Goal: Task Accomplishment & Management: Use online tool/utility

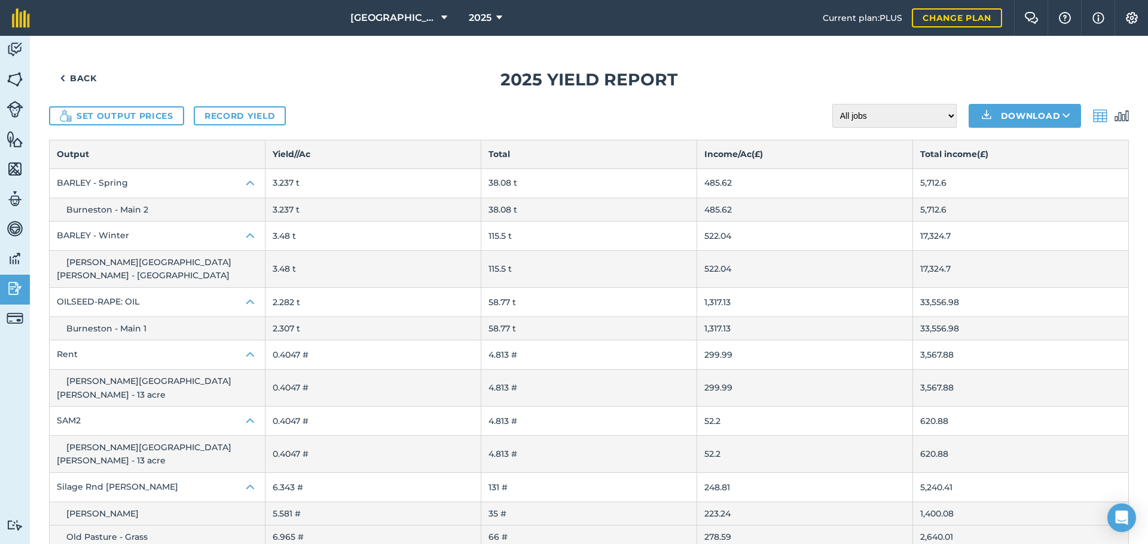
click at [499, 16] on icon at bounding box center [499, 18] width 6 height 14
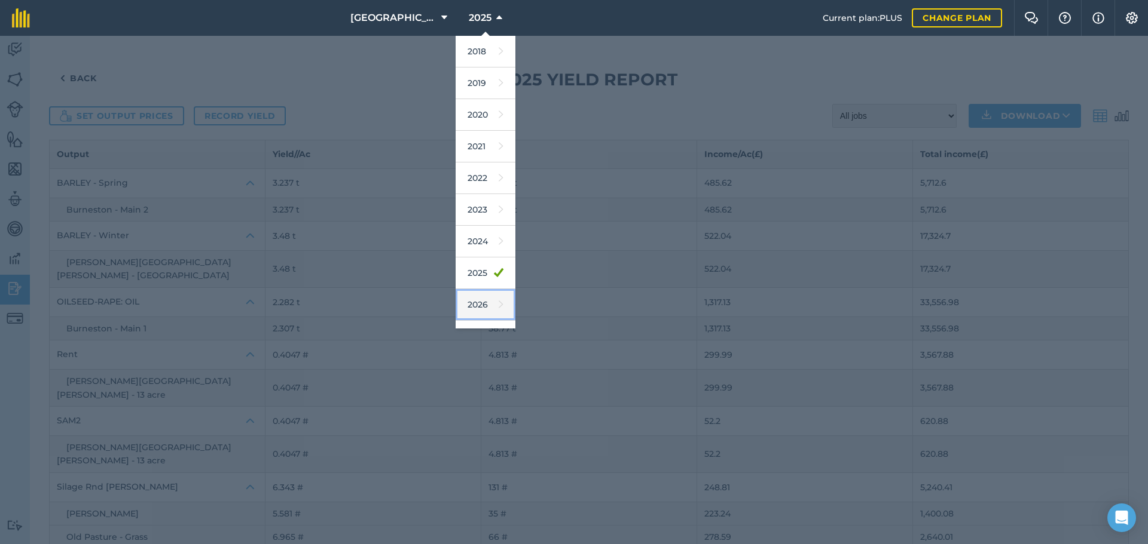
click at [482, 305] on link "2026" at bounding box center [485, 305] width 60 height 32
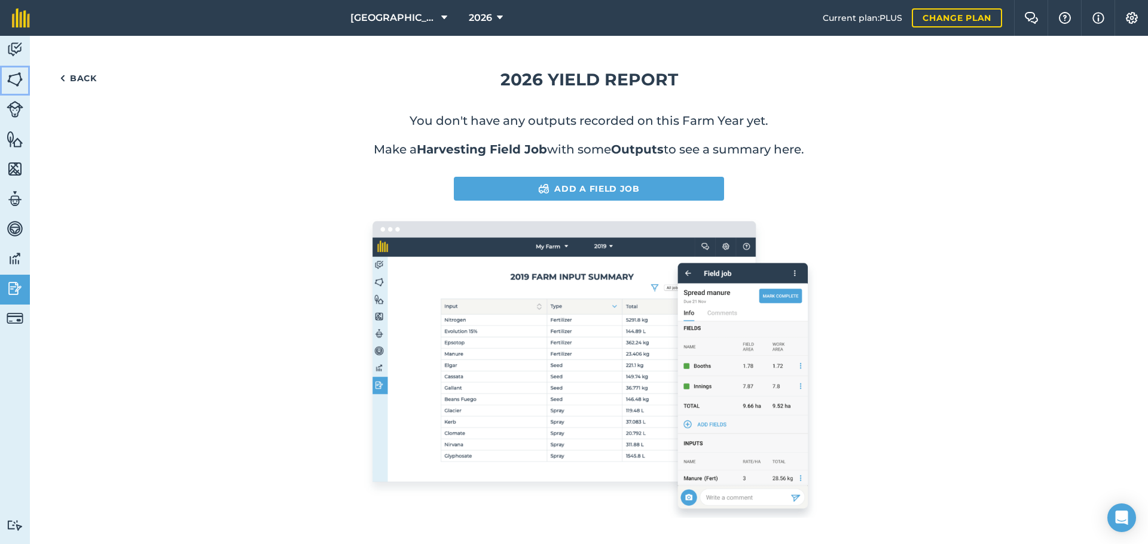
click at [19, 77] on img at bounding box center [15, 80] width 17 height 18
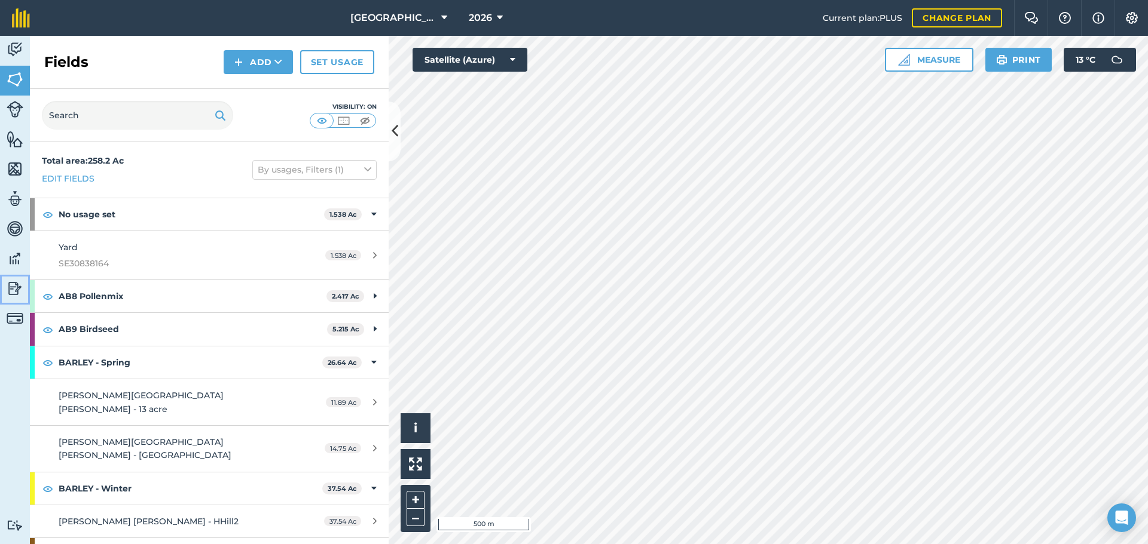
click at [17, 286] on img at bounding box center [15, 289] width 17 height 18
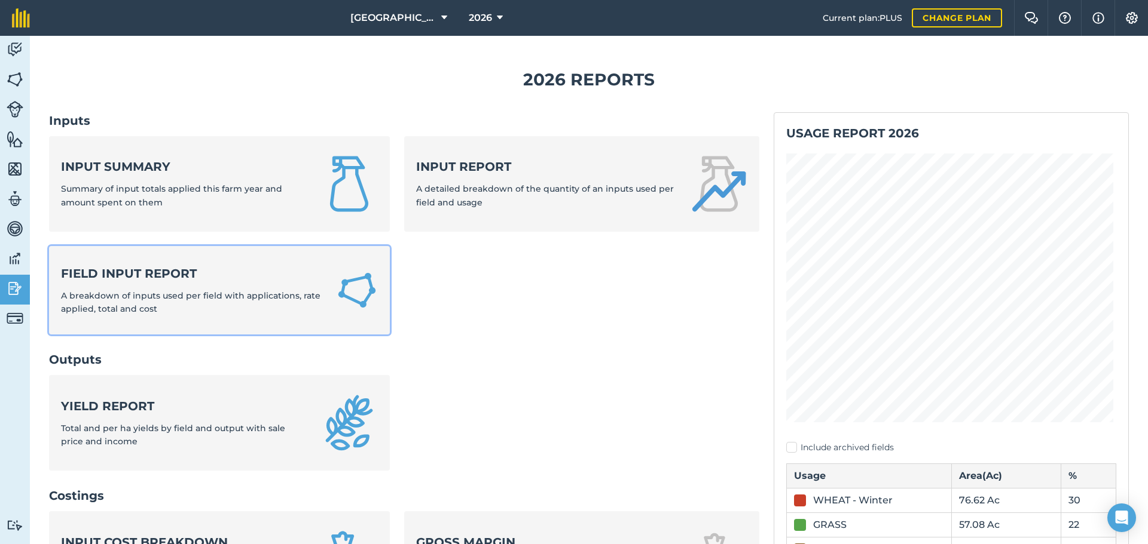
click at [131, 276] on strong "Field Input Report" at bounding box center [191, 273] width 261 height 17
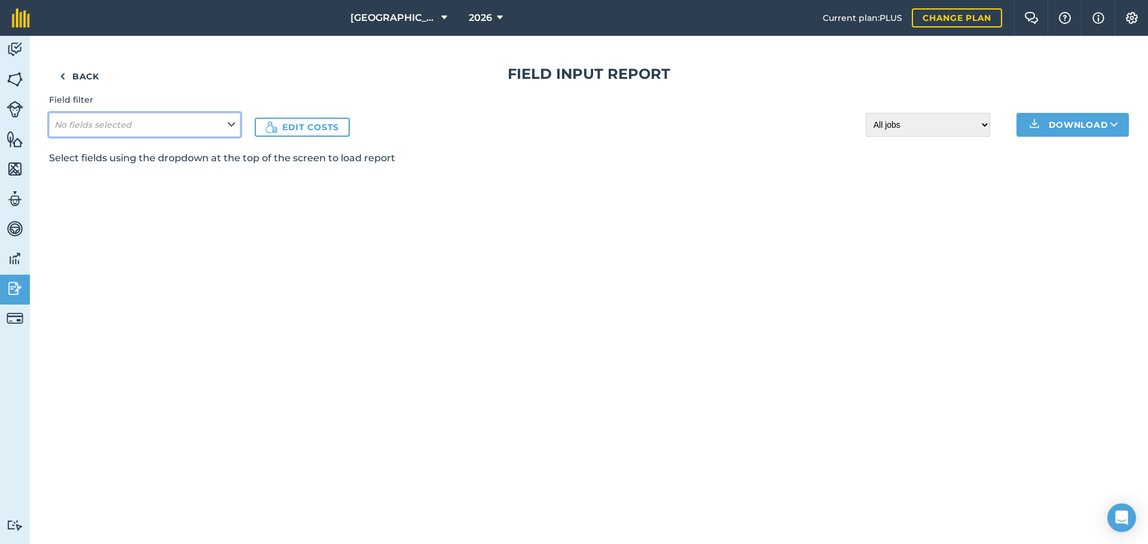
click at [222, 128] on button "No fields selected" at bounding box center [144, 125] width 191 height 24
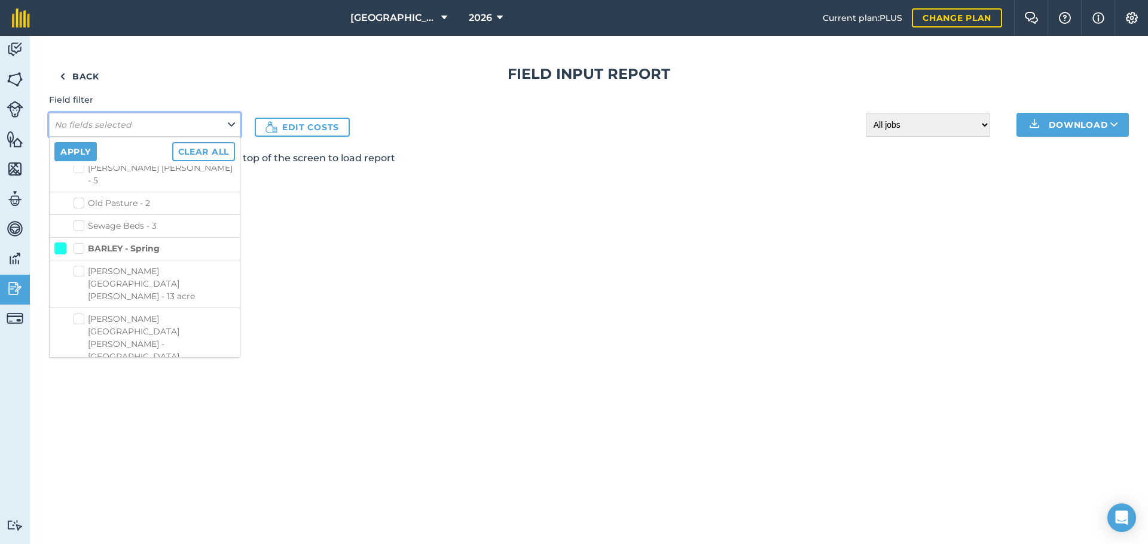
scroll to position [299, 0]
click at [78, 314] on label "BARLEY - Winter" at bounding box center [117, 320] width 87 height 13
click at [78, 314] on input "BARLEY - Winter" at bounding box center [78, 318] width 8 height 8
checkbox input "true"
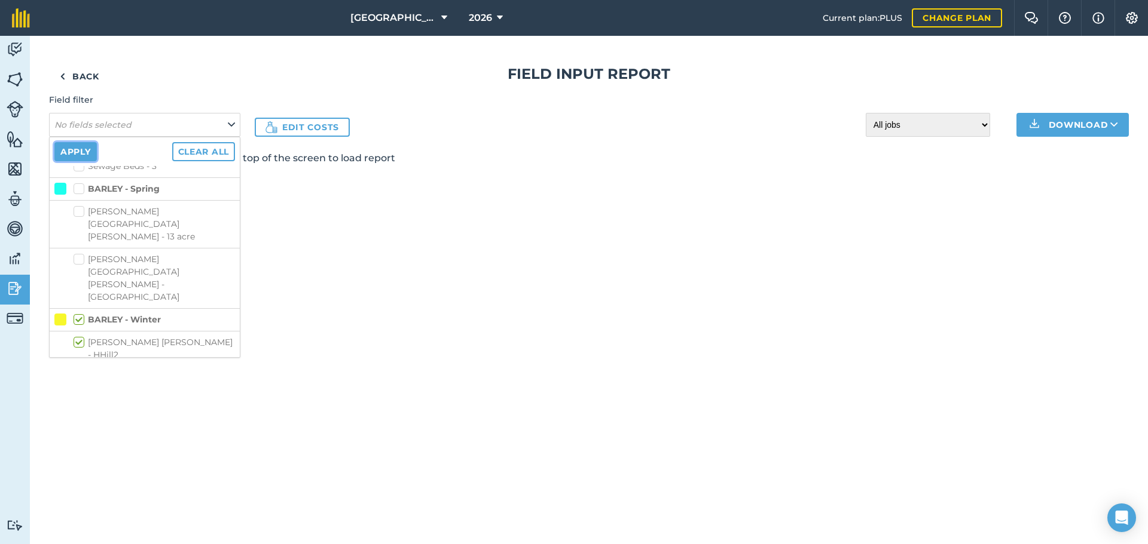
click at [86, 150] on button "Apply" at bounding box center [75, 151] width 42 height 19
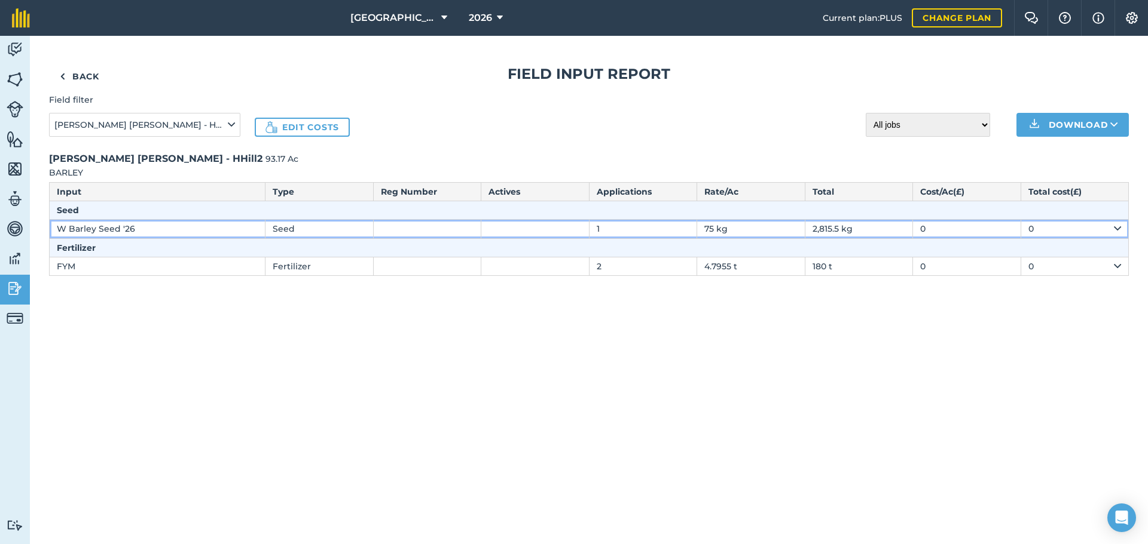
click at [281, 228] on td "Seed" at bounding box center [319, 229] width 108 height 19
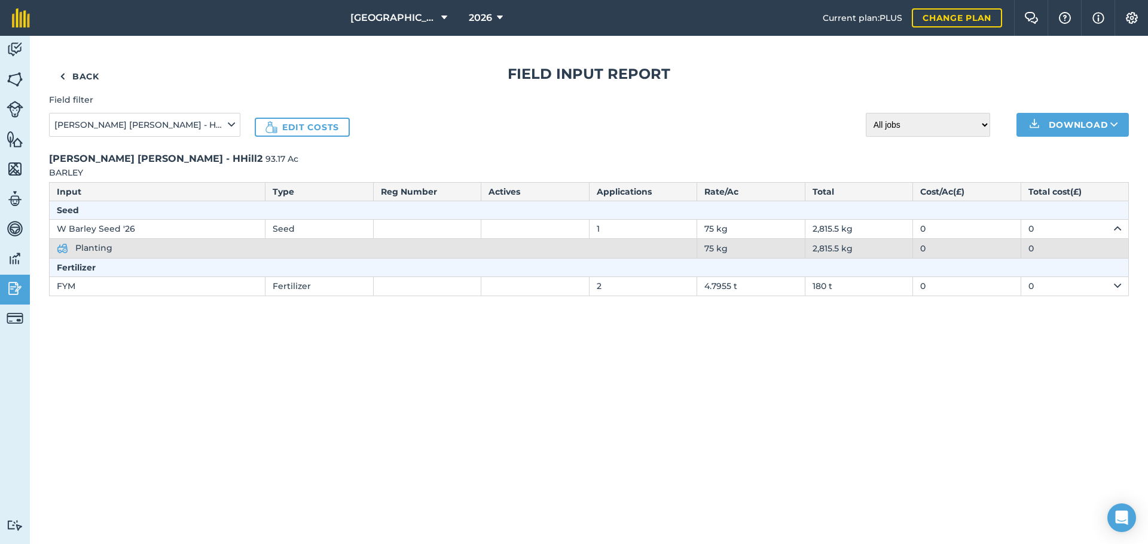
click at [99, 250] on span "Planting" at bounding box center [93, 248] width 37 height 11
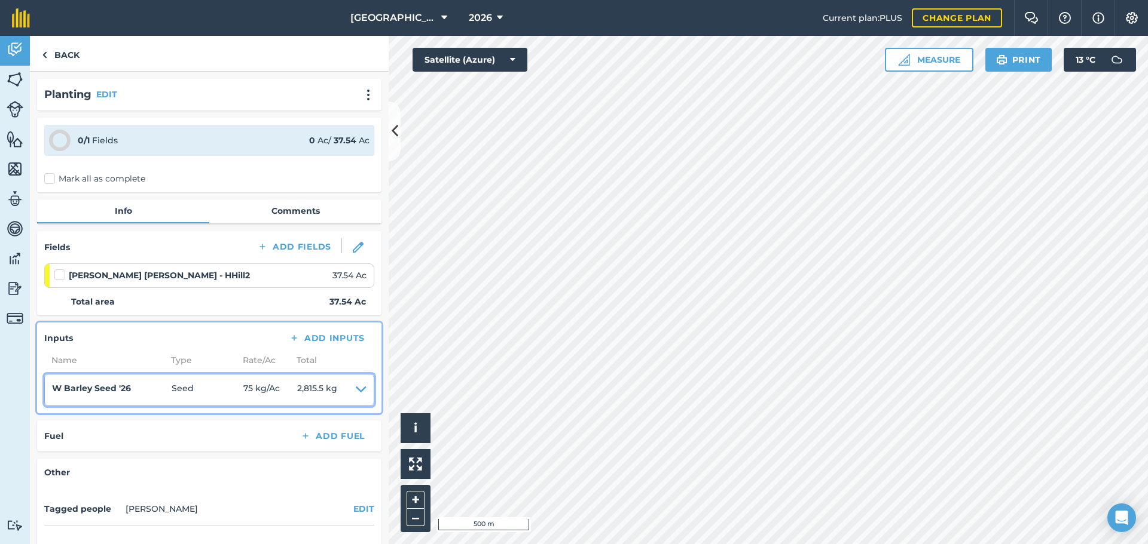
click at [356, 390] on icon at bounding box center [361, 390] width 11 height 17
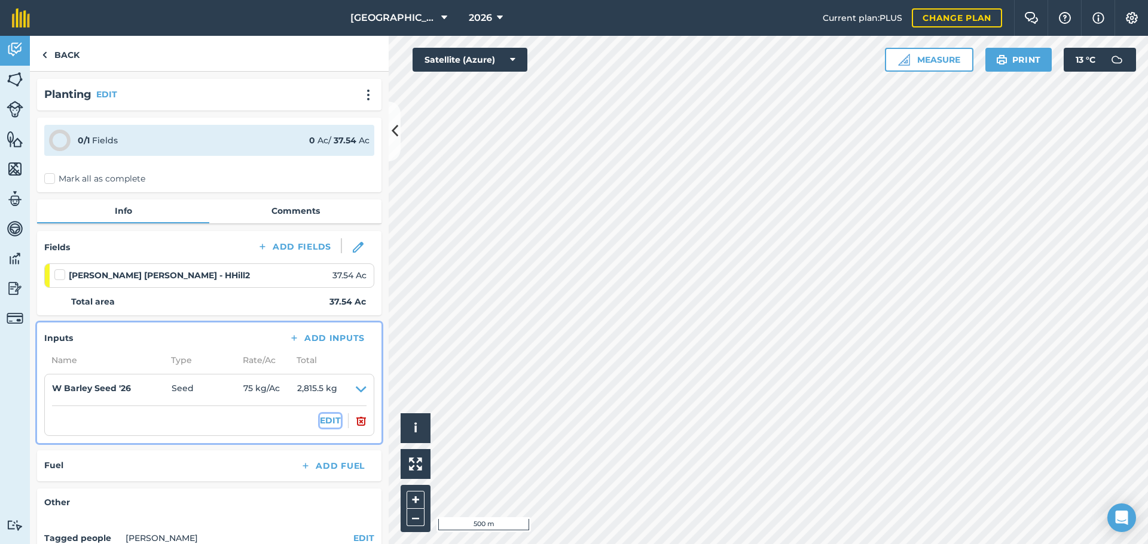
click at [320, 420] on button "EDIT" at bounding box center [330, 420] width 21 height 13
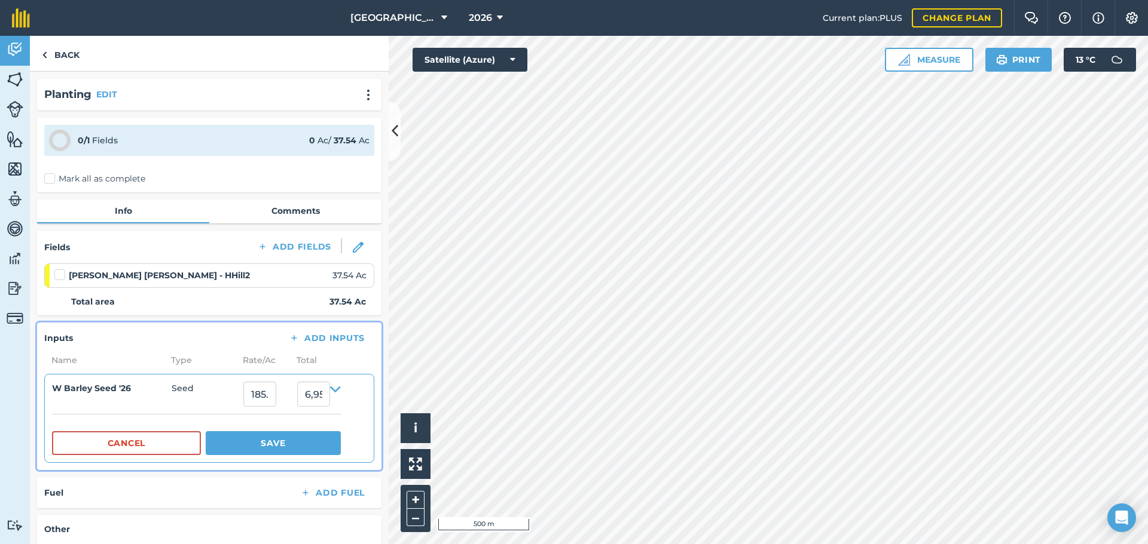
scroll to position [60, 0]
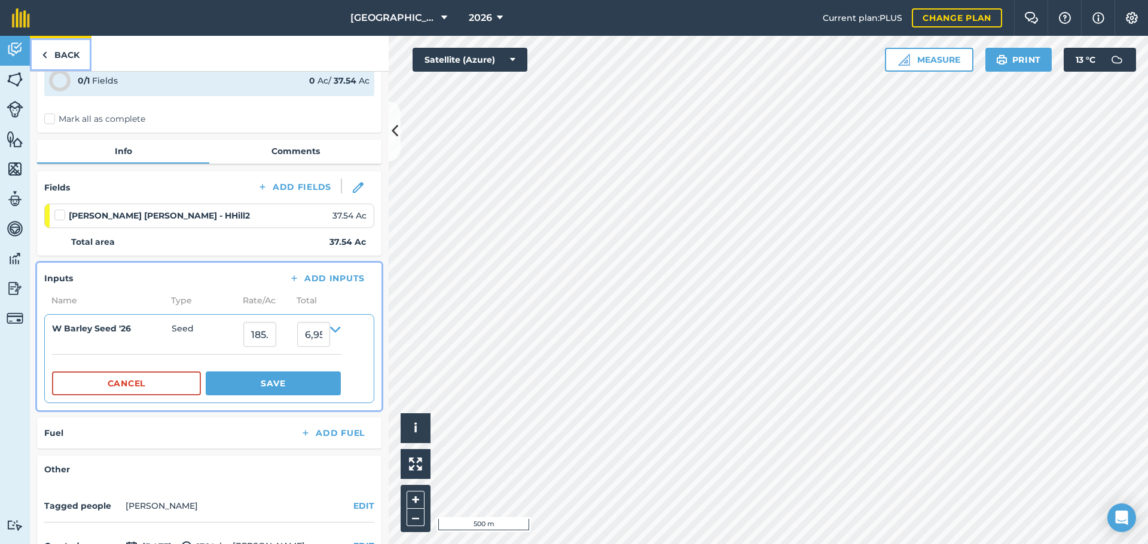
click at [75, 50] on link "Back" at bounding box center [61, 53] width 62 height 35
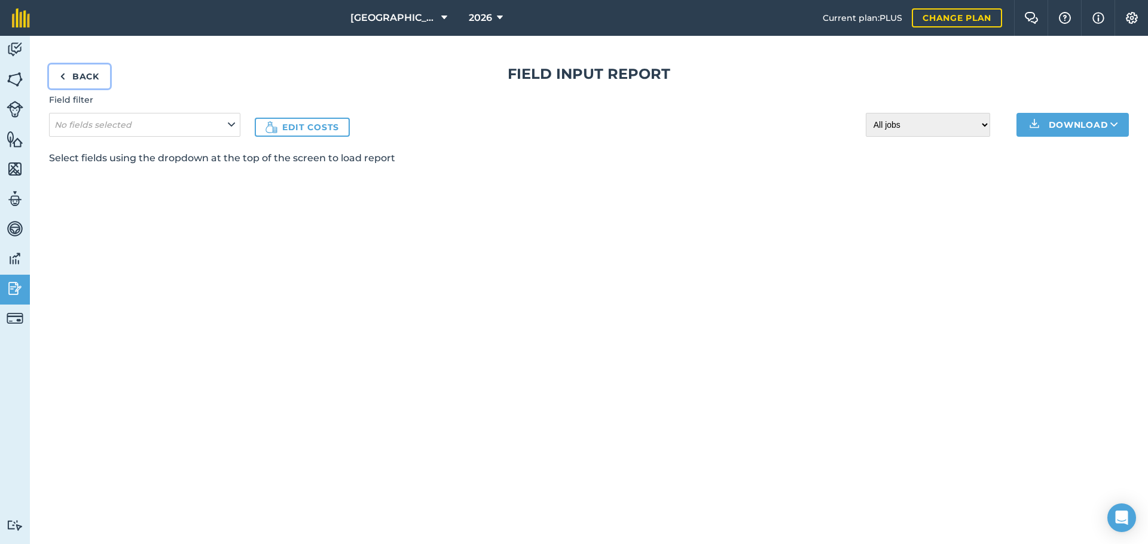
click at [78, 77] on link "Back" at bounding box center [79, 77] width 61 height 24
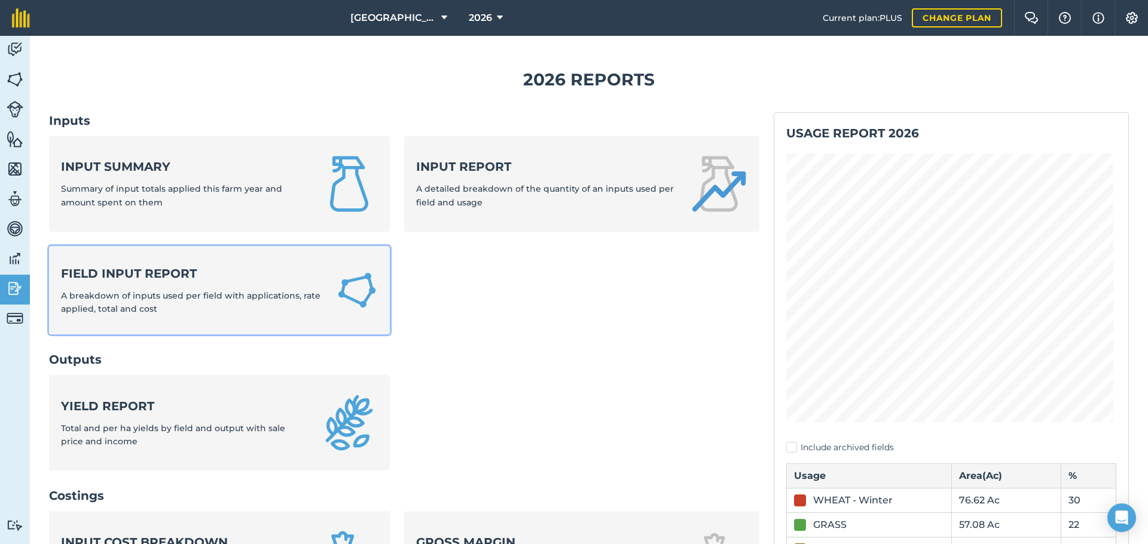
click at [146, 277] on strong "Field Input Report" at bounding box center [191, 273] width 261 height 17
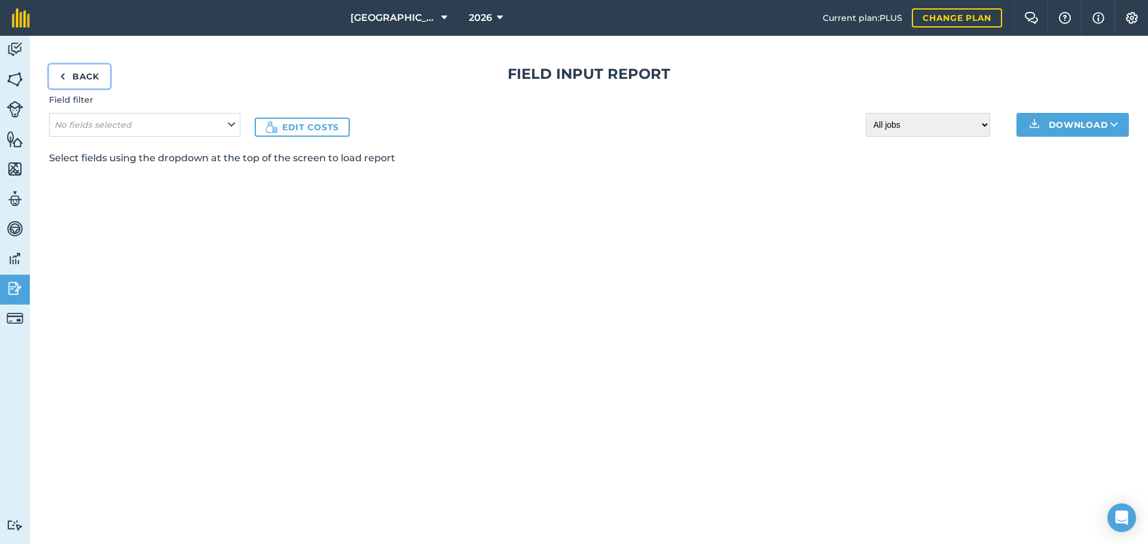
click at [97, 77] on link "Back" at bounding box center [79, 77] width 61 height 24
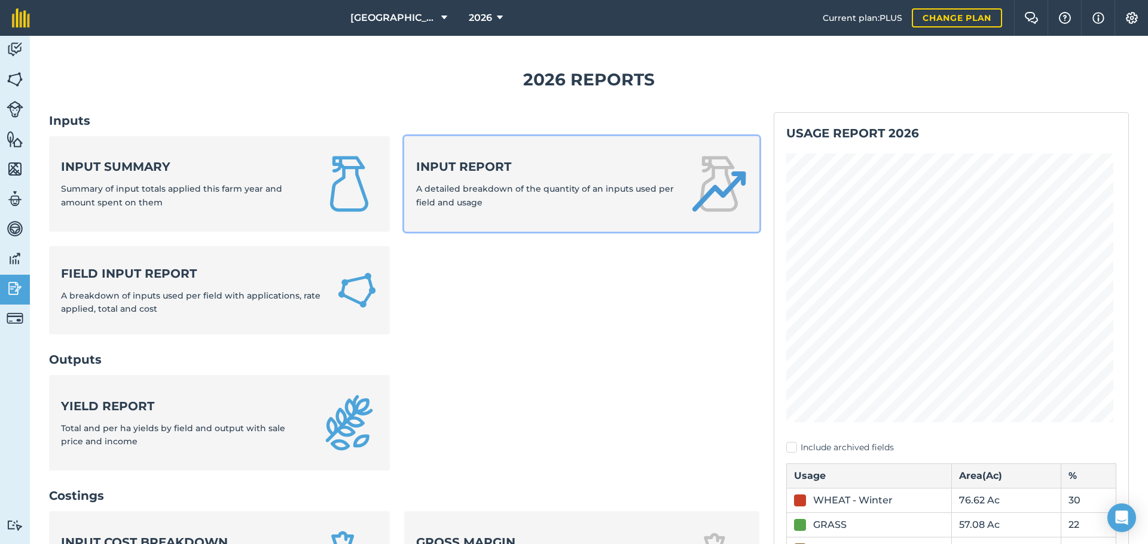
click at [464, 186] on span "A detailed breakdown of the quantity of an inputs used per field and usage" at bounding box center [545, 195] width 258 height 24
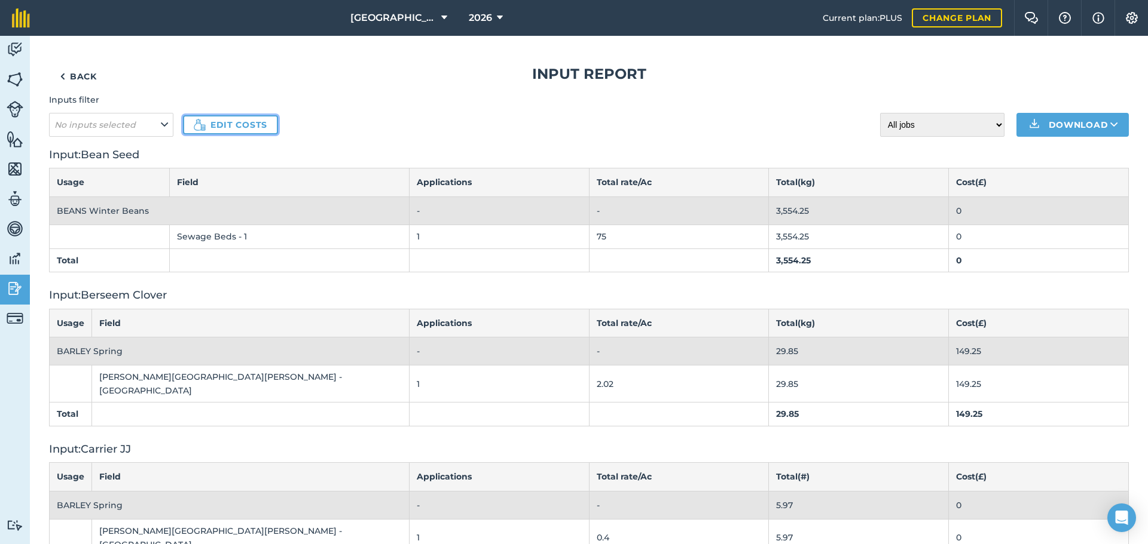
click at [251, 123] on link "Edit costs" at bounding box center [230, 124] width 95 height 19
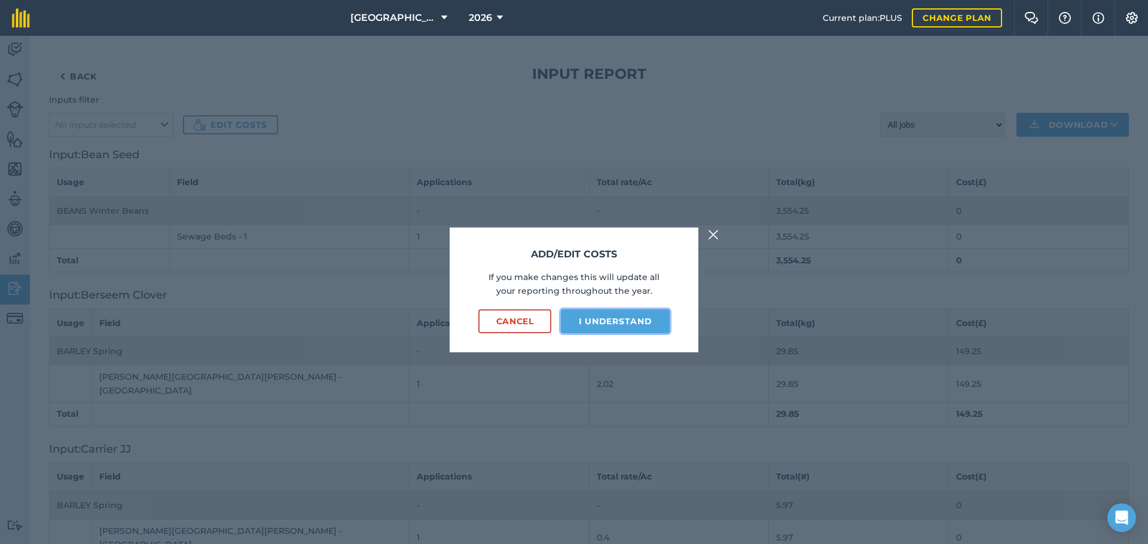
click at [632, 322] on button "I understand" at bounding box center [615, 322] width 109 height 24
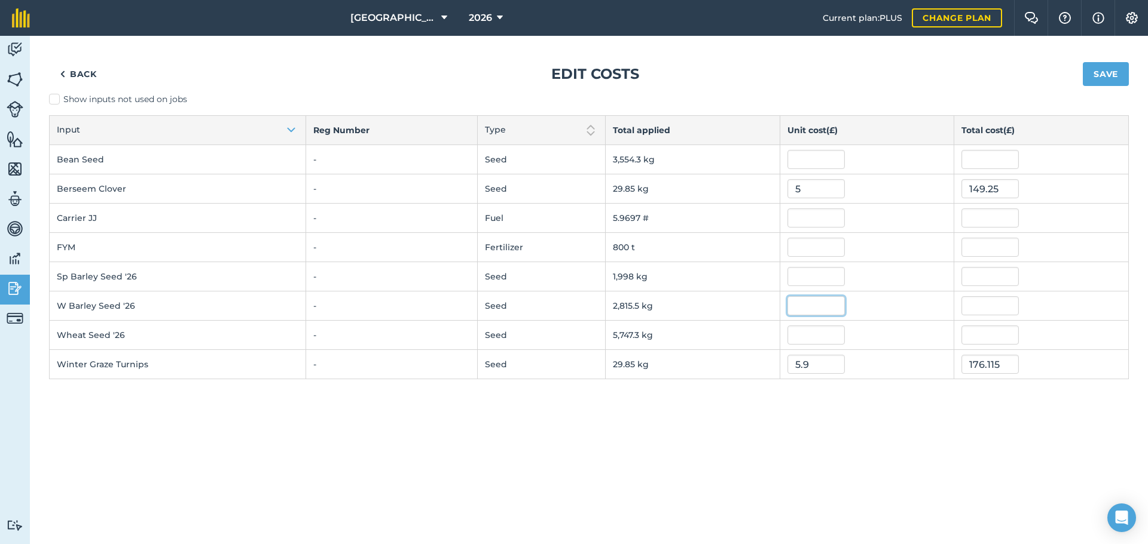
click at [810, 304] on input "text" at bounding box center [815, 305] width 57 height 19
type input "579"
type input "1,630,176.0633"
click at [974, 306] on input "1,630,176.0633" at bounding box center [989, 305] width 57 height 19
click at [1109, 72] on button "Save" at bounding box center [1105, 74] width 46 height 24
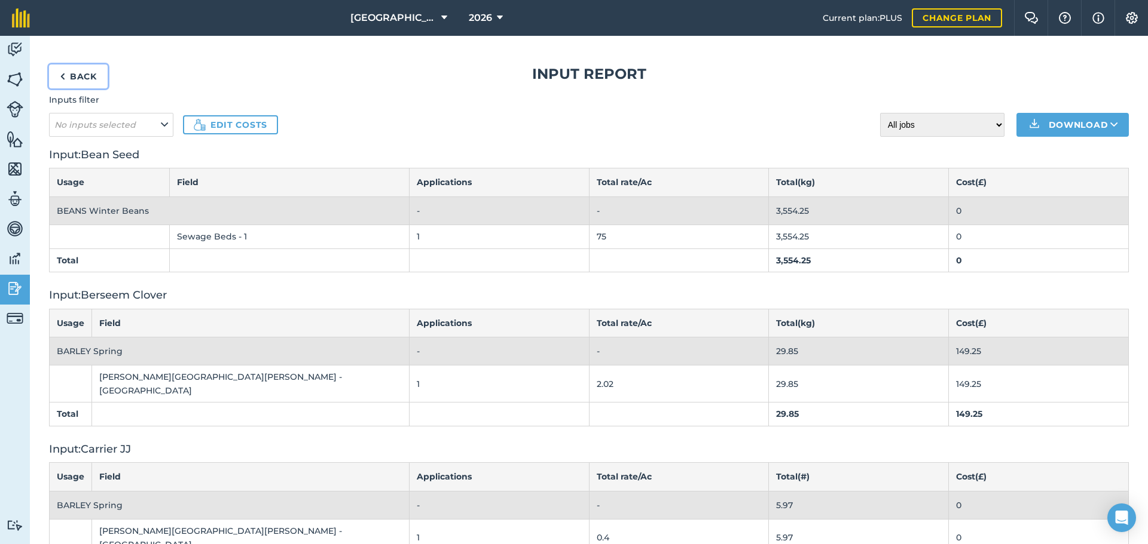
click at [84, 81] on link "Back" at bounding box center [78, 77] width 59 height 24
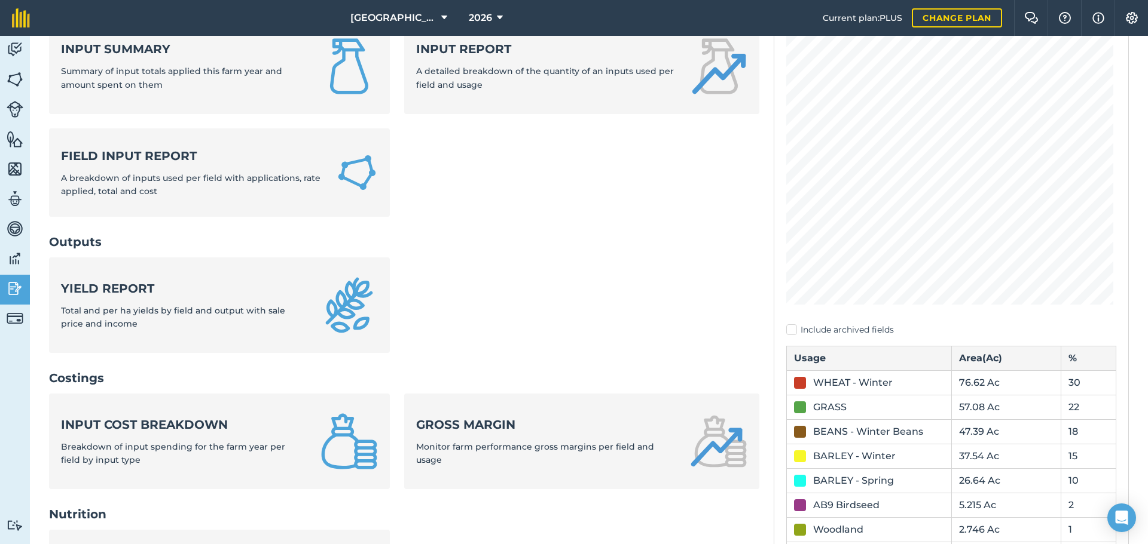
scroll to position [120, 0]
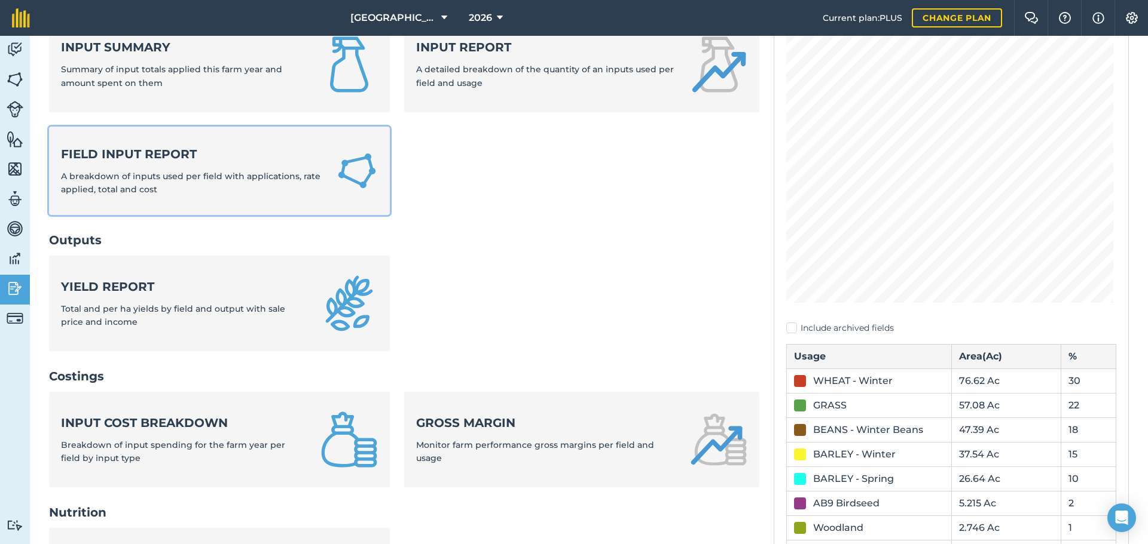
click at [151, 176] on span "A breakdown of inputs used per field with applications, rate applied, total and…" at bounding box center [190, 183] width 259 height 24
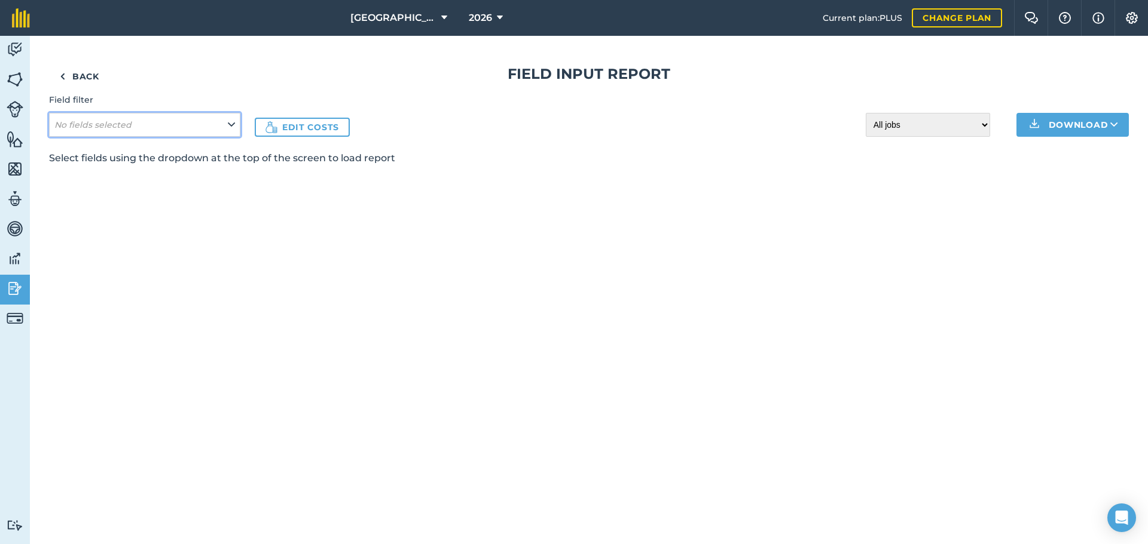
click at [142, 126] on button "No fields selected" at bounding box center [144, 125] width 191 height 24
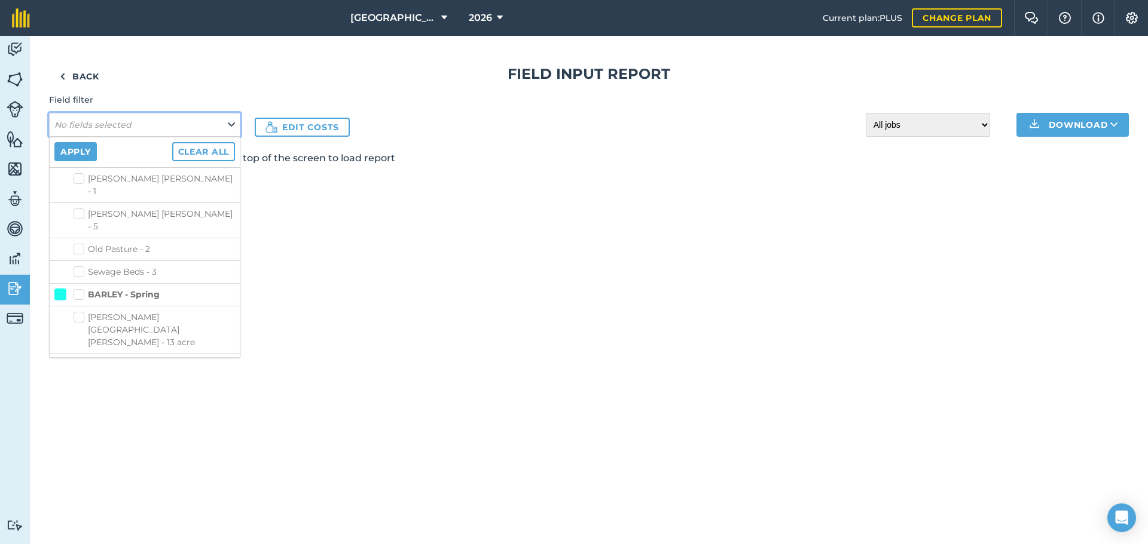
scroll to position [239, 0]
click at [79, 396] on label "[PERSON_NAME] [PERSON_NAME] - HHill2" at bounding box center [154, 408] width 161 height 25
click at [79, 396] on input "[PERSON_NAME] [PERSON_NAME] - HHill2" at bounding box center [78, 400] width 8 height 8
checkbox input "true"
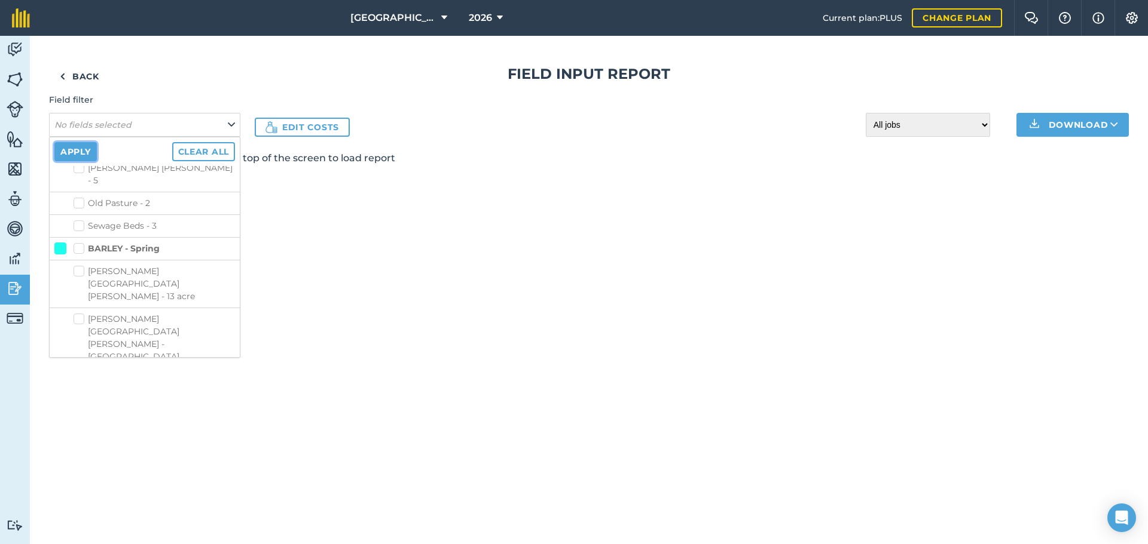
click at [87, 153] on button "Apply" at bounding box center [75, 151] width 42 height 19
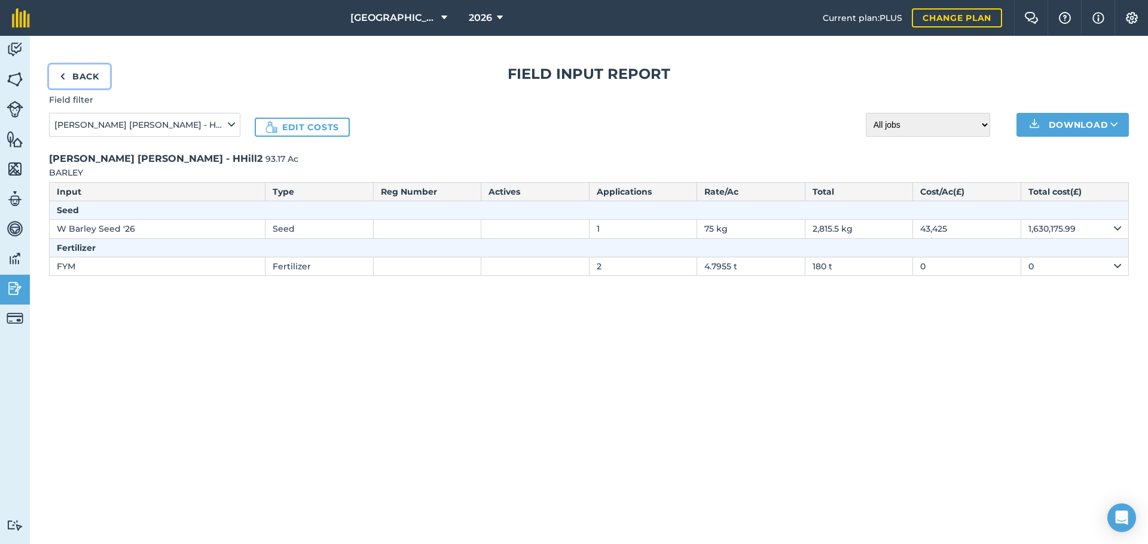
click at [77, 77] on link "Back" at bounding box center [79, 77] width 61 height 24
